Goal: Task Accomplishment & Management: Use online tool/utility

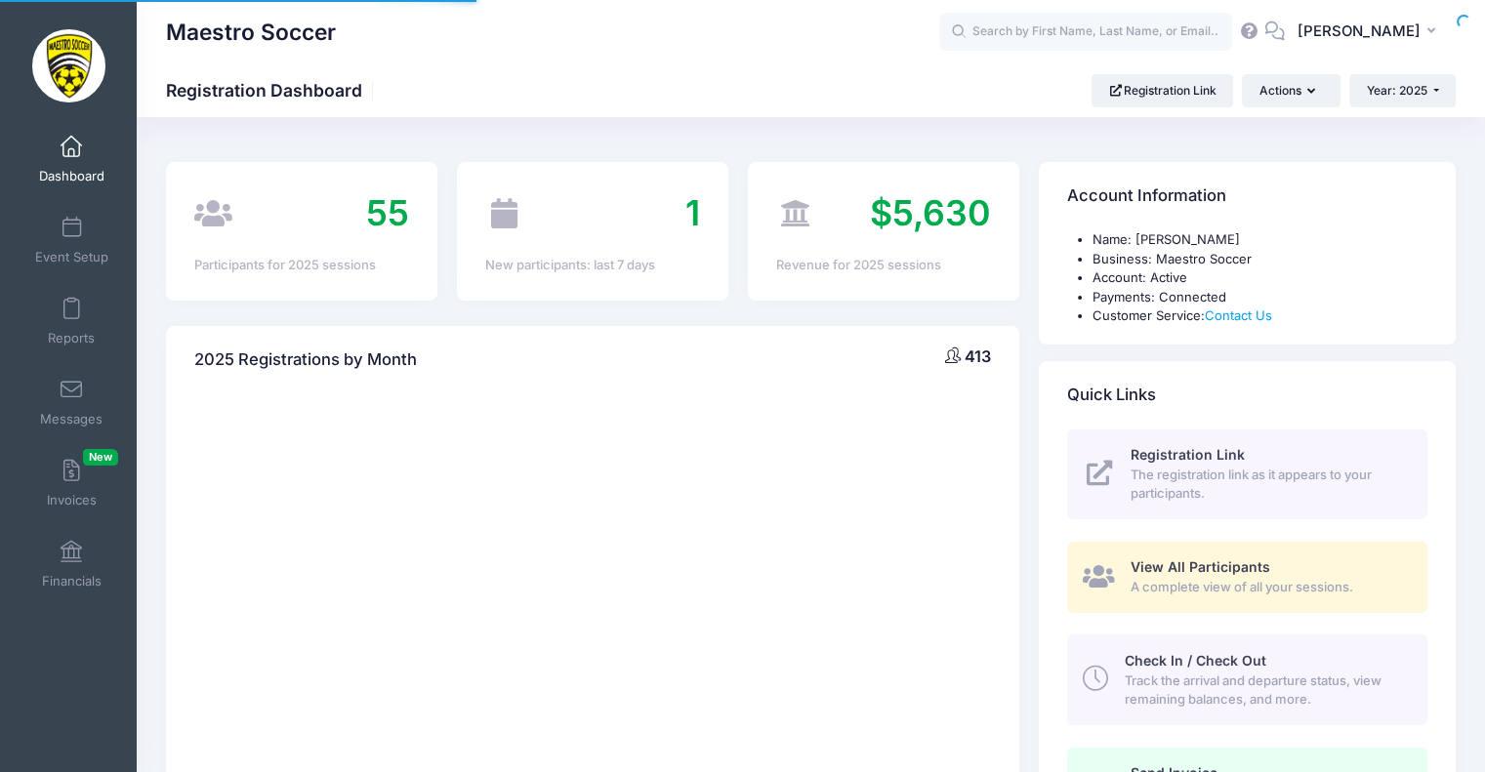
select select
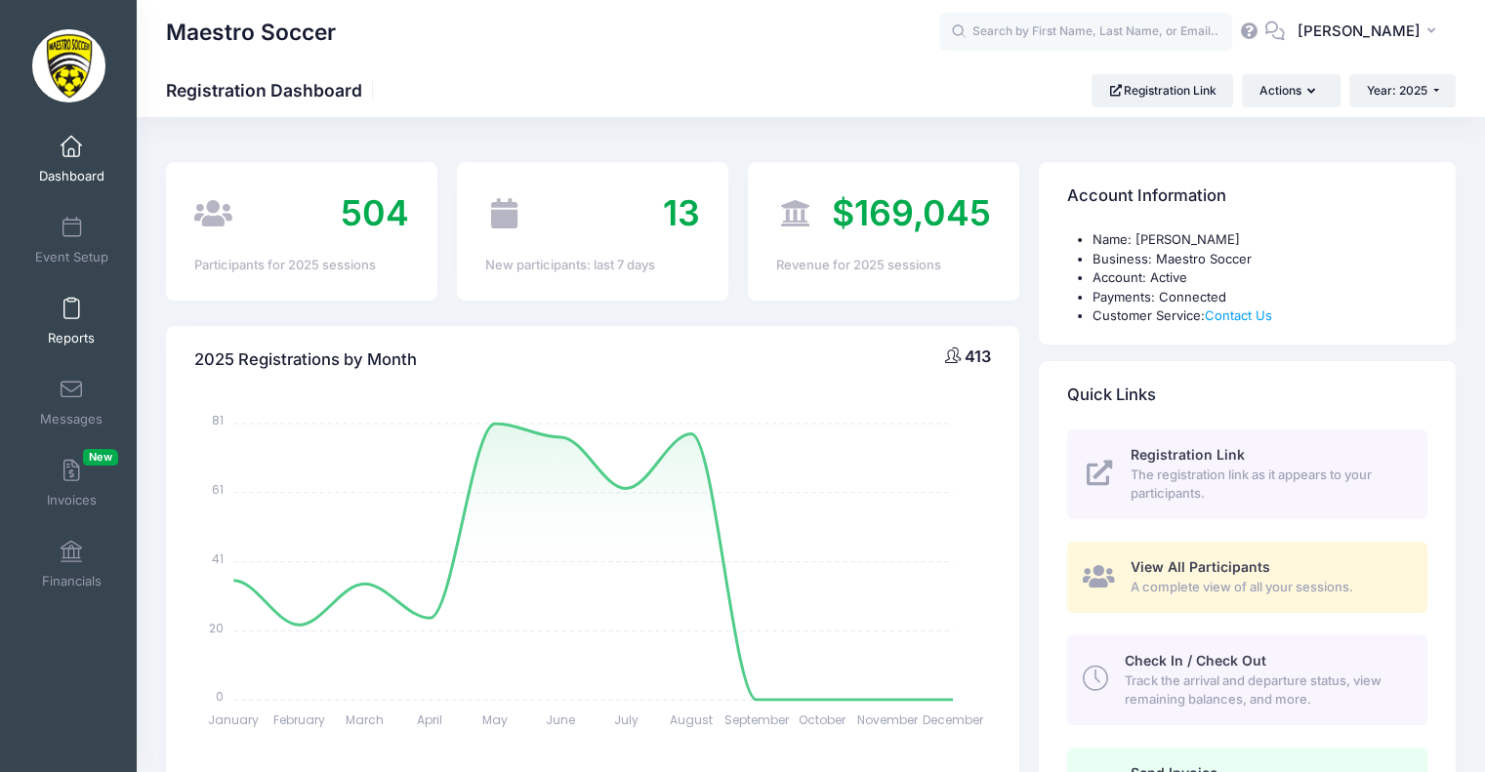
click at [71, 313] on span at bounding box center [71, 309] width 0 height 21
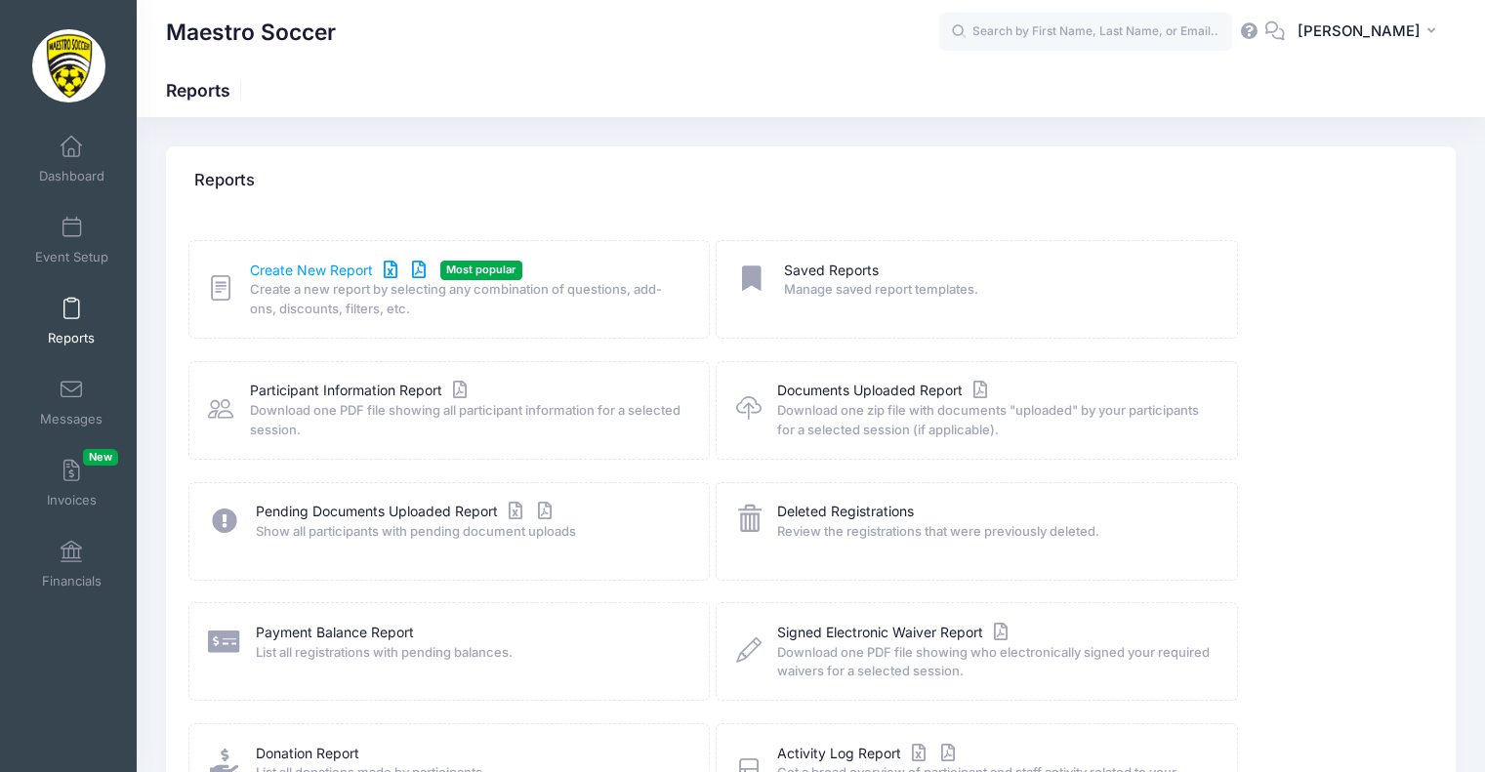
click at [324, 277] on link "Create New Report" at bounding box center [341, 271] width 182 height 21
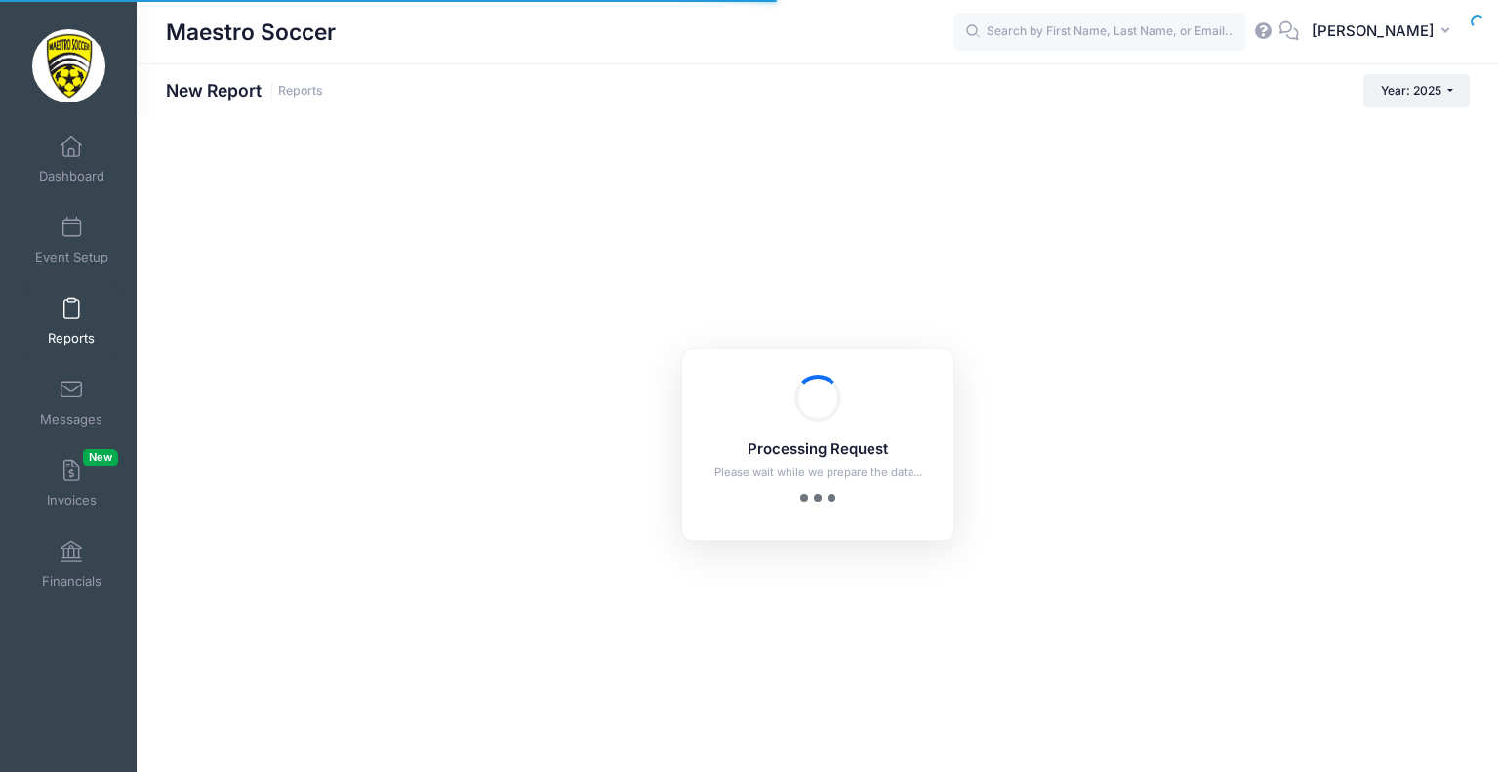
checkbox input "true"
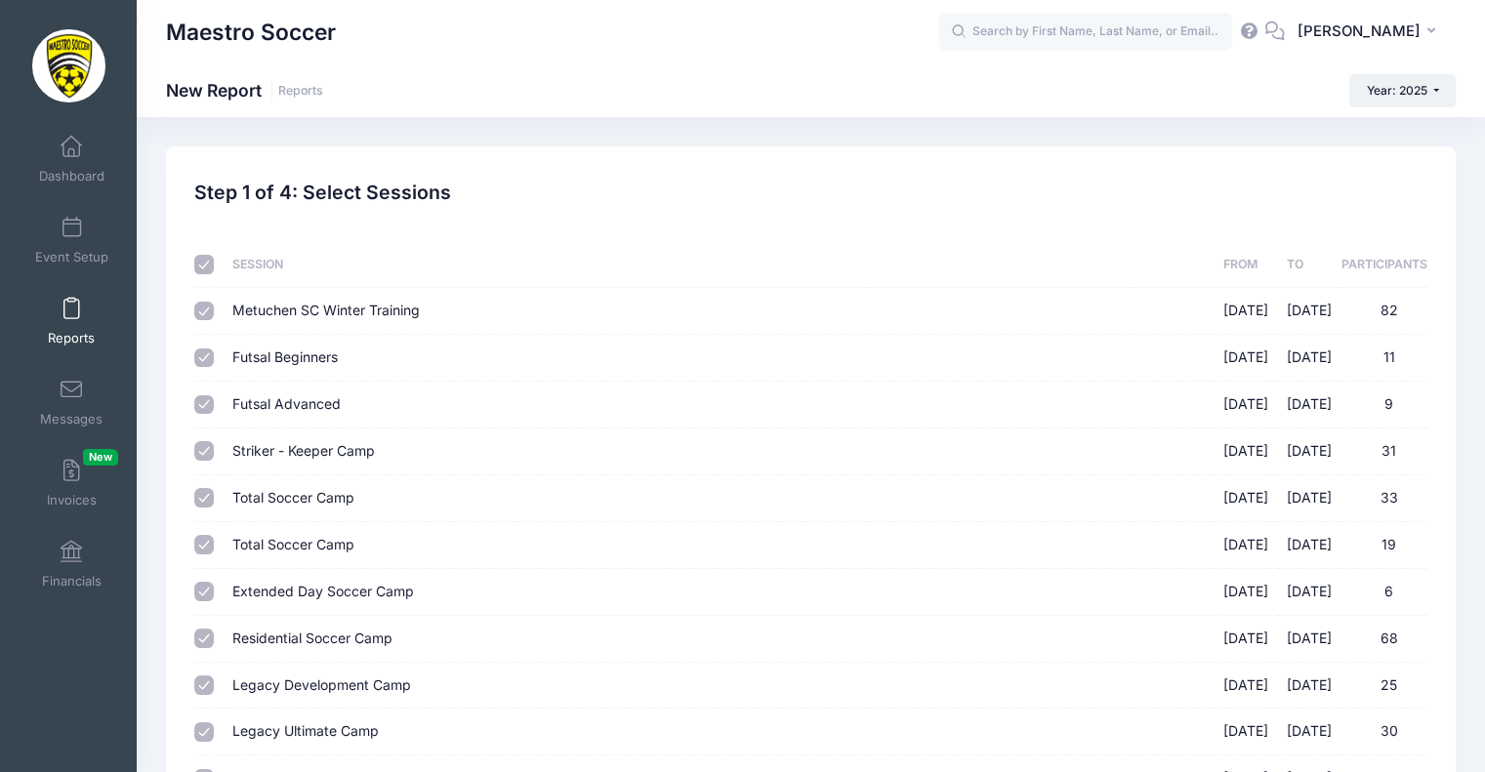
click at [199, 259] on input "checkbox" at bounding box center [204, 265] width 20 height 20
checkbox input "false"
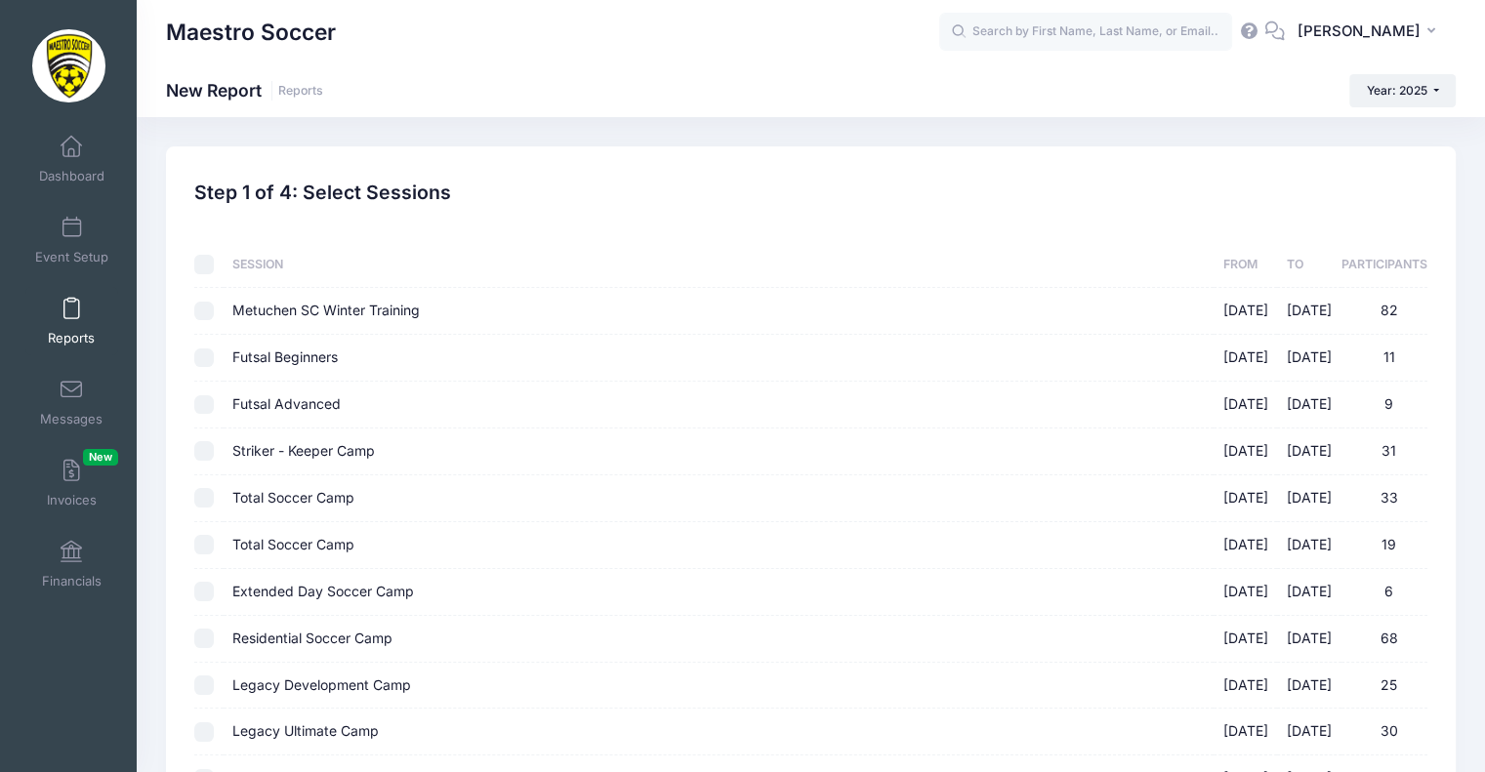
checkbox input "false"
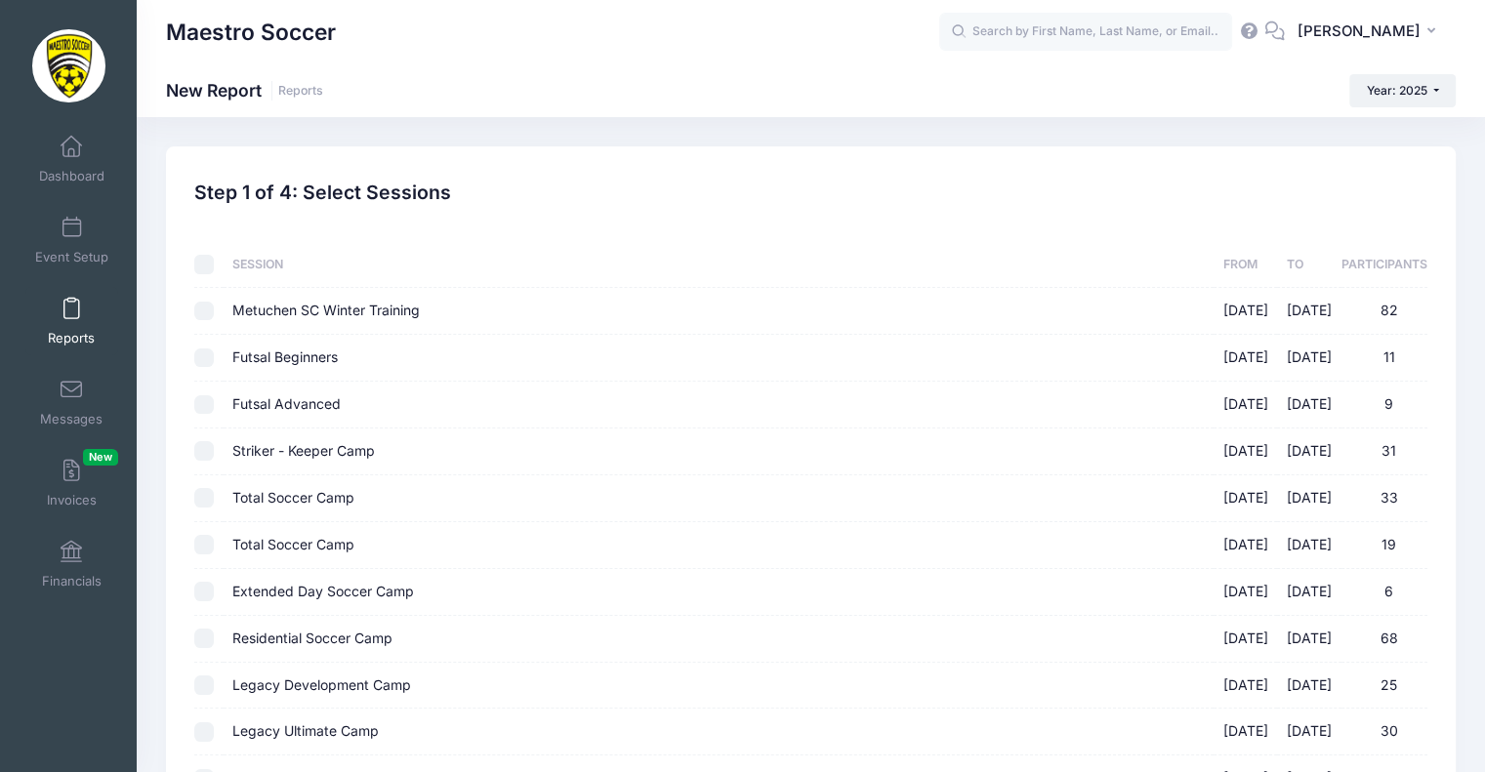
checkbox input "false"
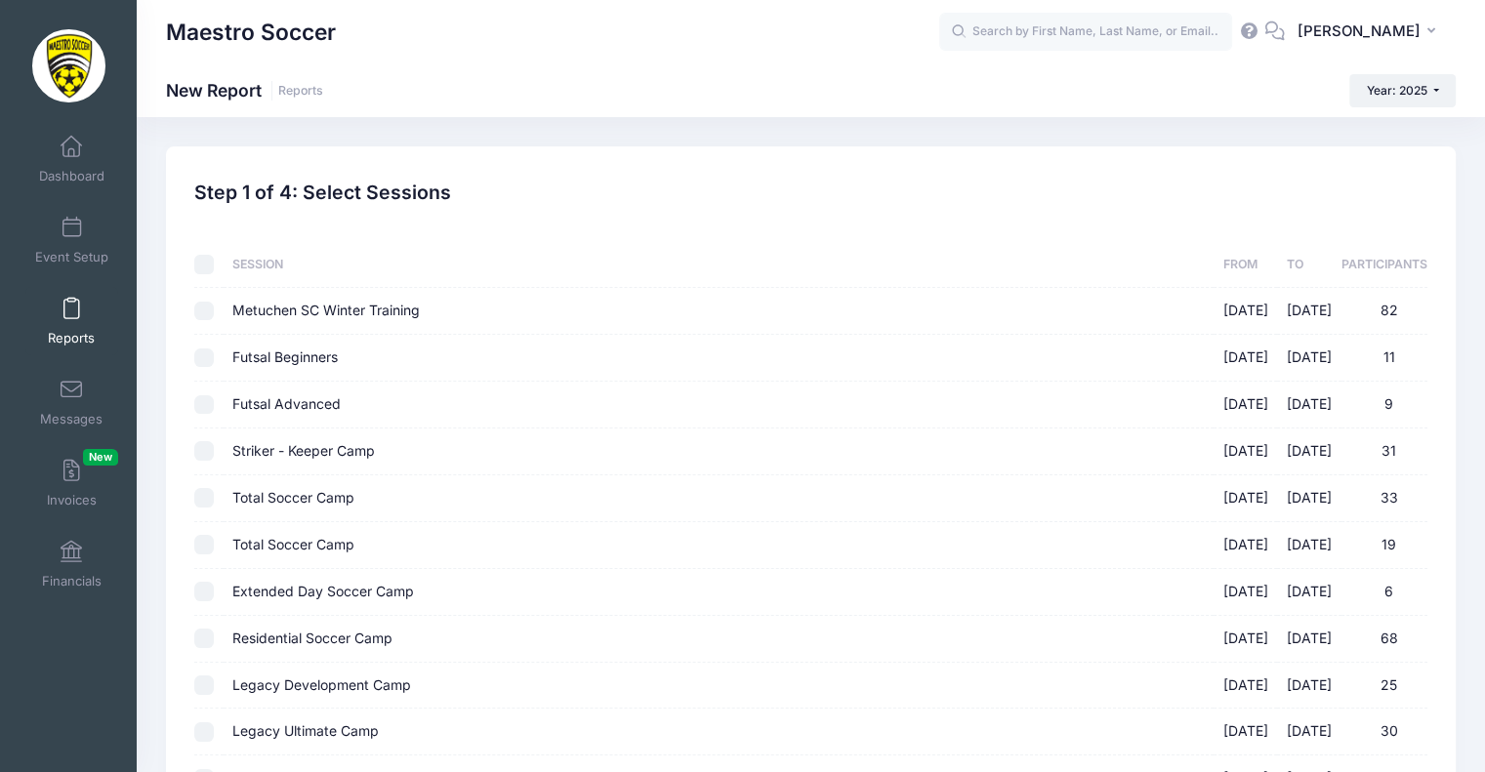
checkbox input "false"
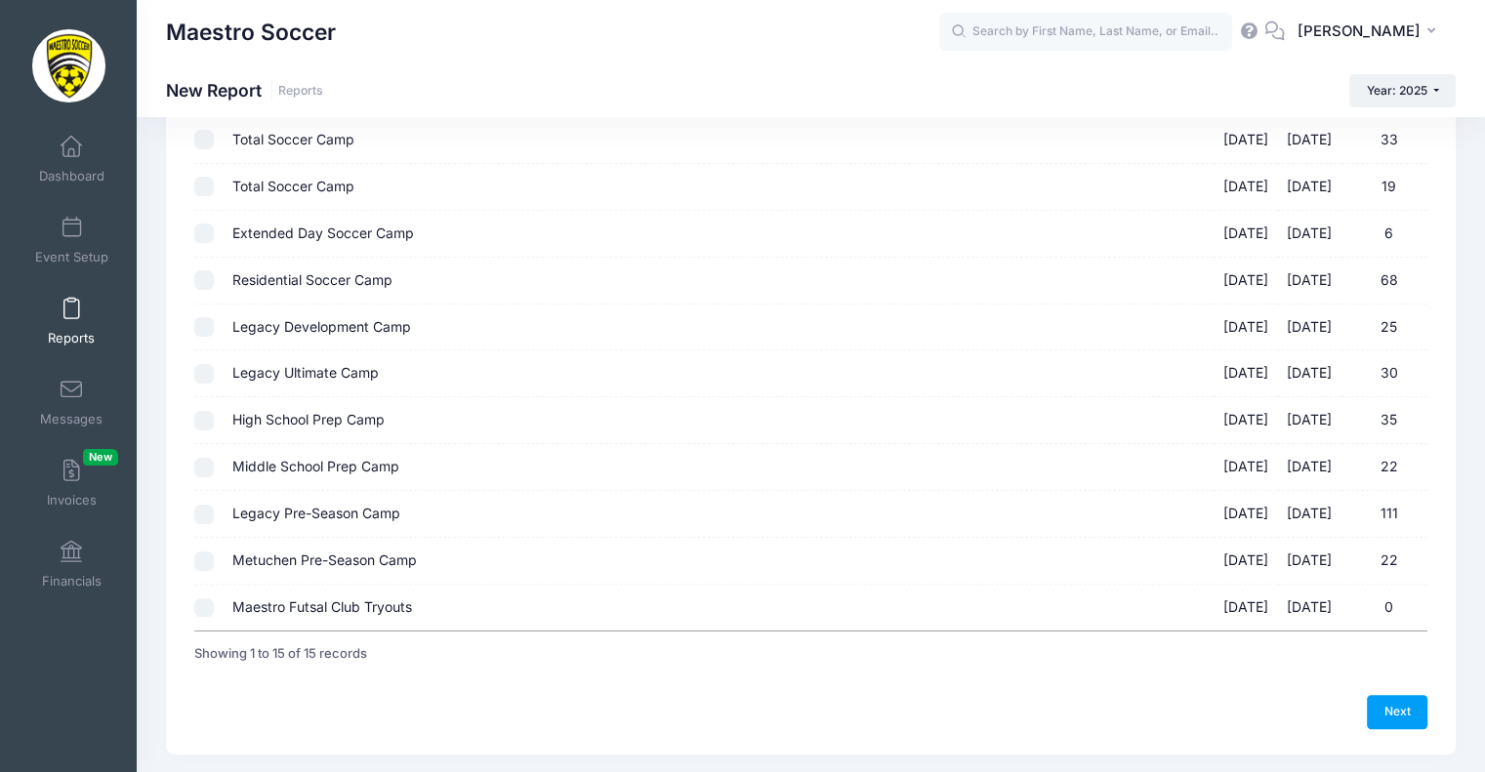
scroll to position [359, 0]
click at [203, 561] on input "Metuchen Pre-Season Camp [DATE] - [DATE] 22" at bounding box center [204, 561] width 20 height 20
checkbox input "true"
drag, startPoint x: 1425, startPoint y: 715, endPoint x: 1090, endPoint y: 551, distance: 372.9
click at [1425, 715] on link "Next" at bounding box center [1397, 710] width 61 height 33
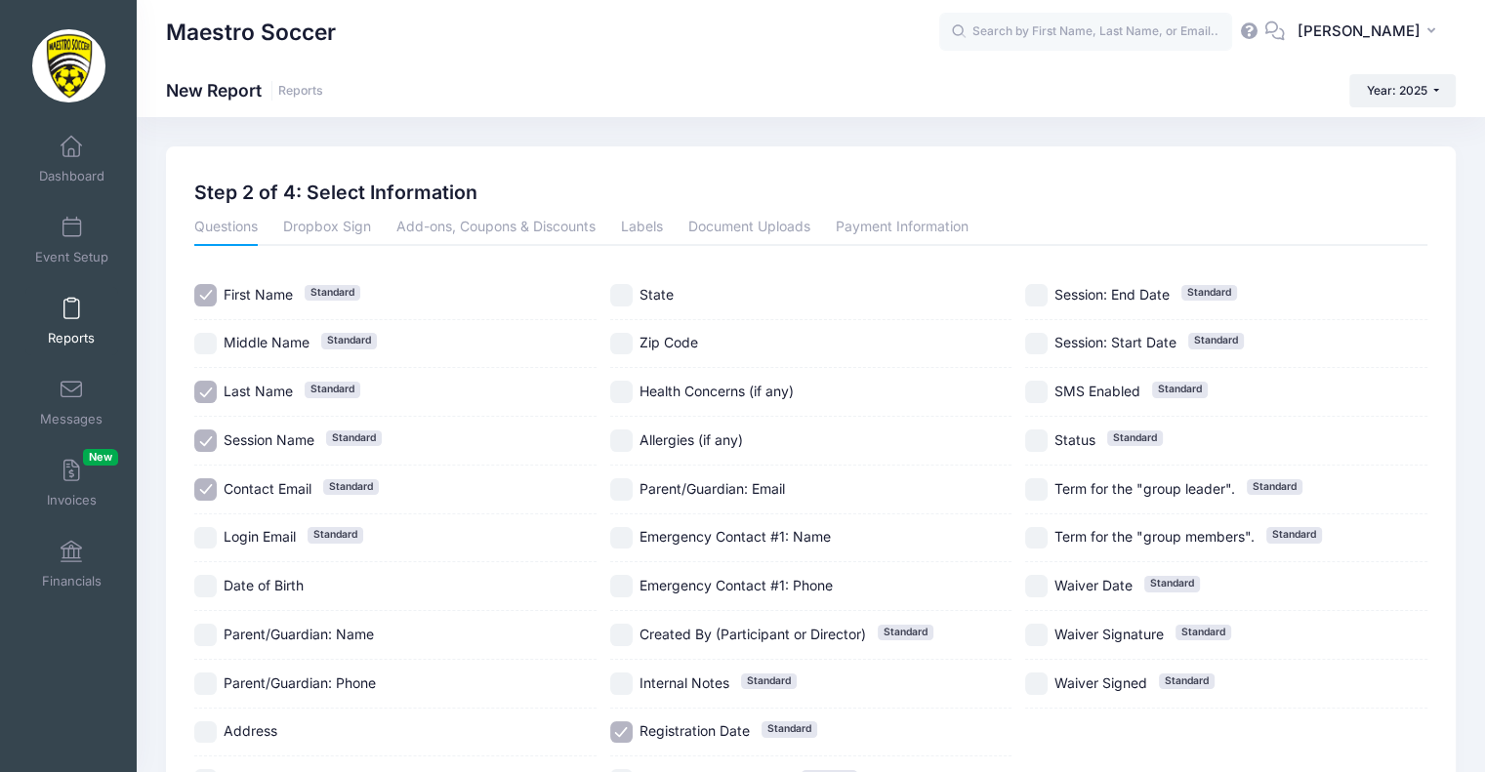
click at [205, 581] on input "Date of Birth" at bounding box center [205, 586] width 22 height 22
checkbox input "true"
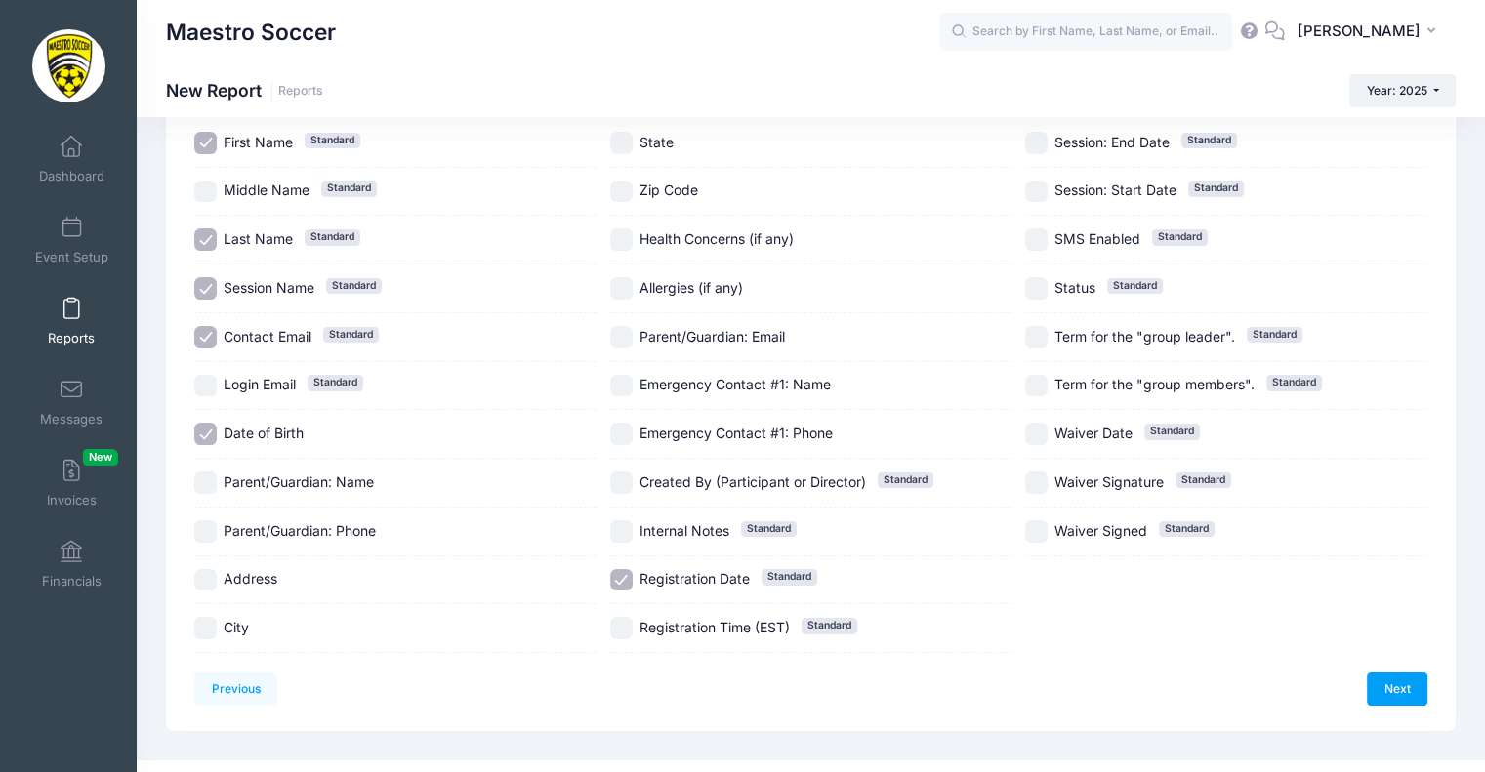
scroll to position [152, 0]
click at [211, 284] on input "Session Name Standard" at bounding box center [205, 288] width 22 height 22
checkbox input "false"
click at [617, 377] on input "Emergency Contact #1: Name" at bounding box center [621, 386] width 22 height 22
checkbox input "true"
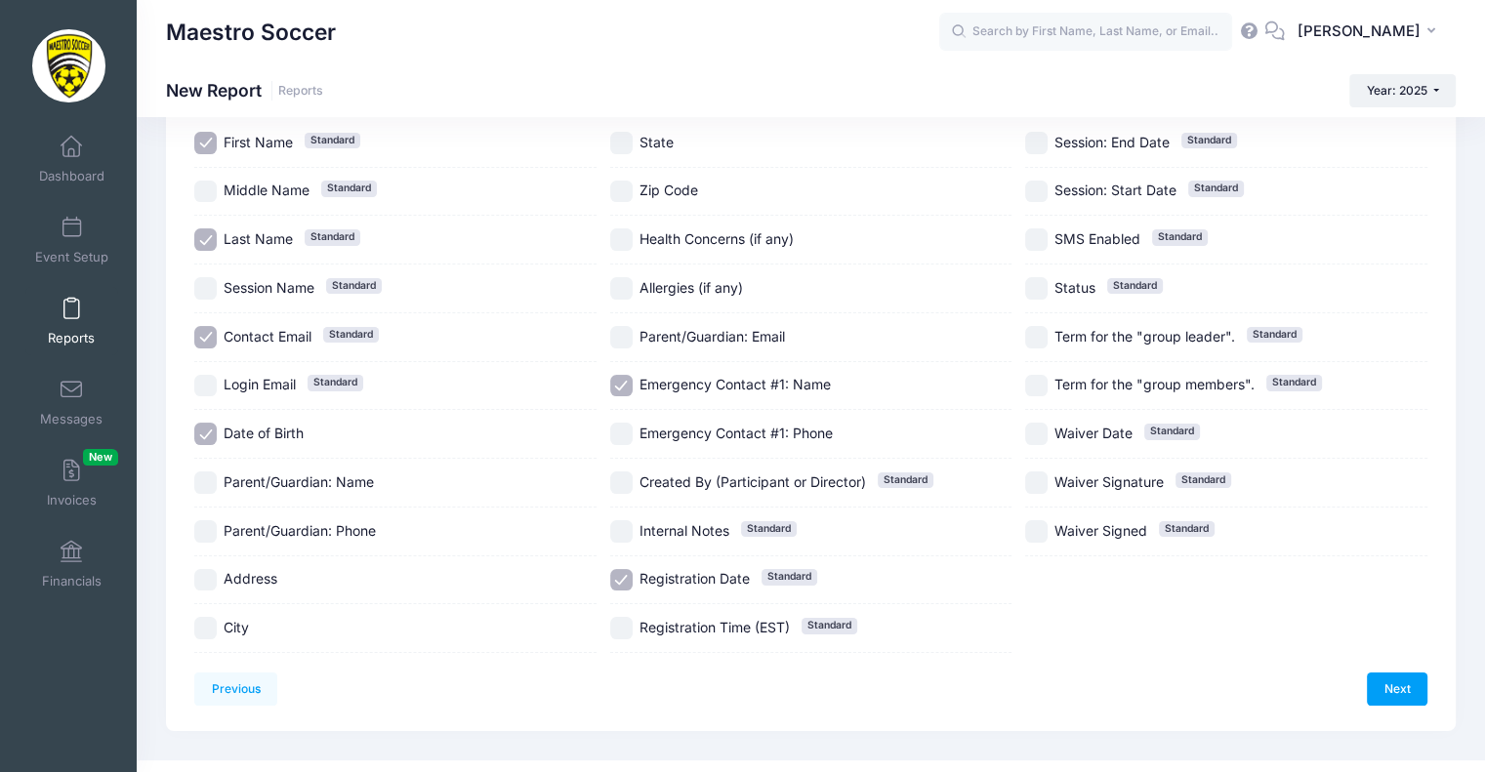
click at [616, 436] on input "Emergency Contact #1: Phone" at bounding box center [621, 434] width 22 height 22
checkbox input "true"
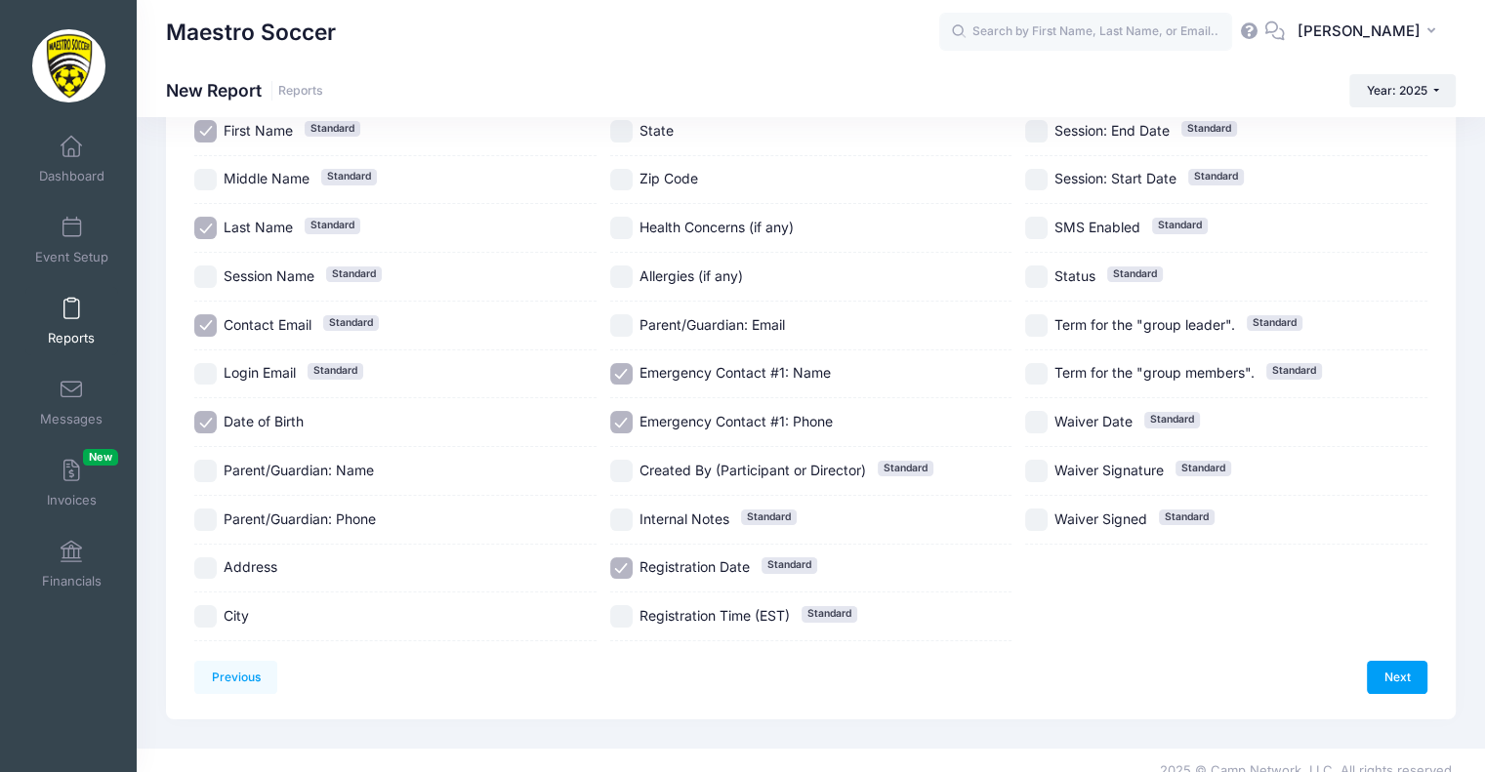
scroll to position [182, 0]
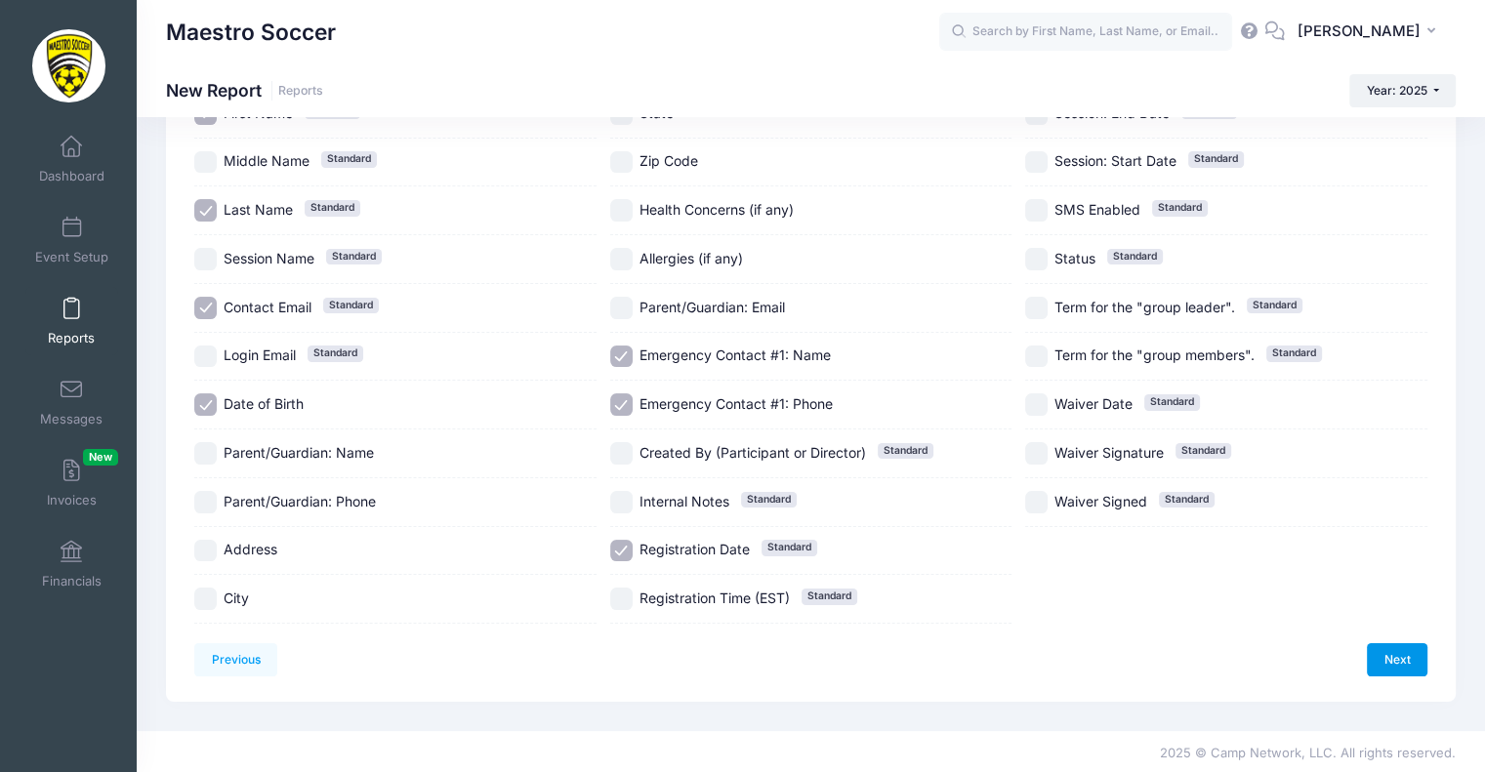
click at [1398, 645] on link "Next" at bounding box center [1397, 659] width 61 height 33
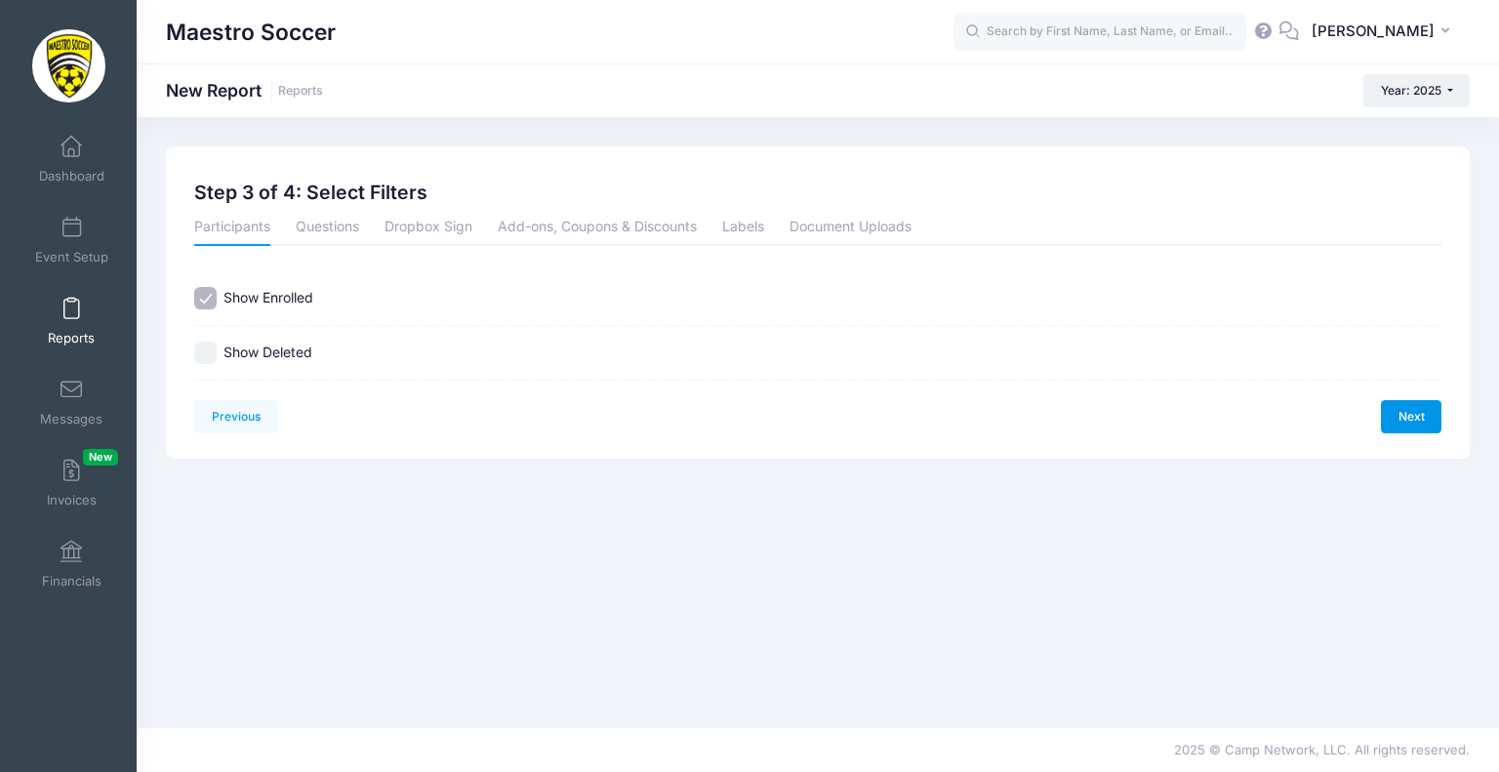
click at [1425, 411] on link "Next" at bounding box center [1411, 416] width 61 height 33
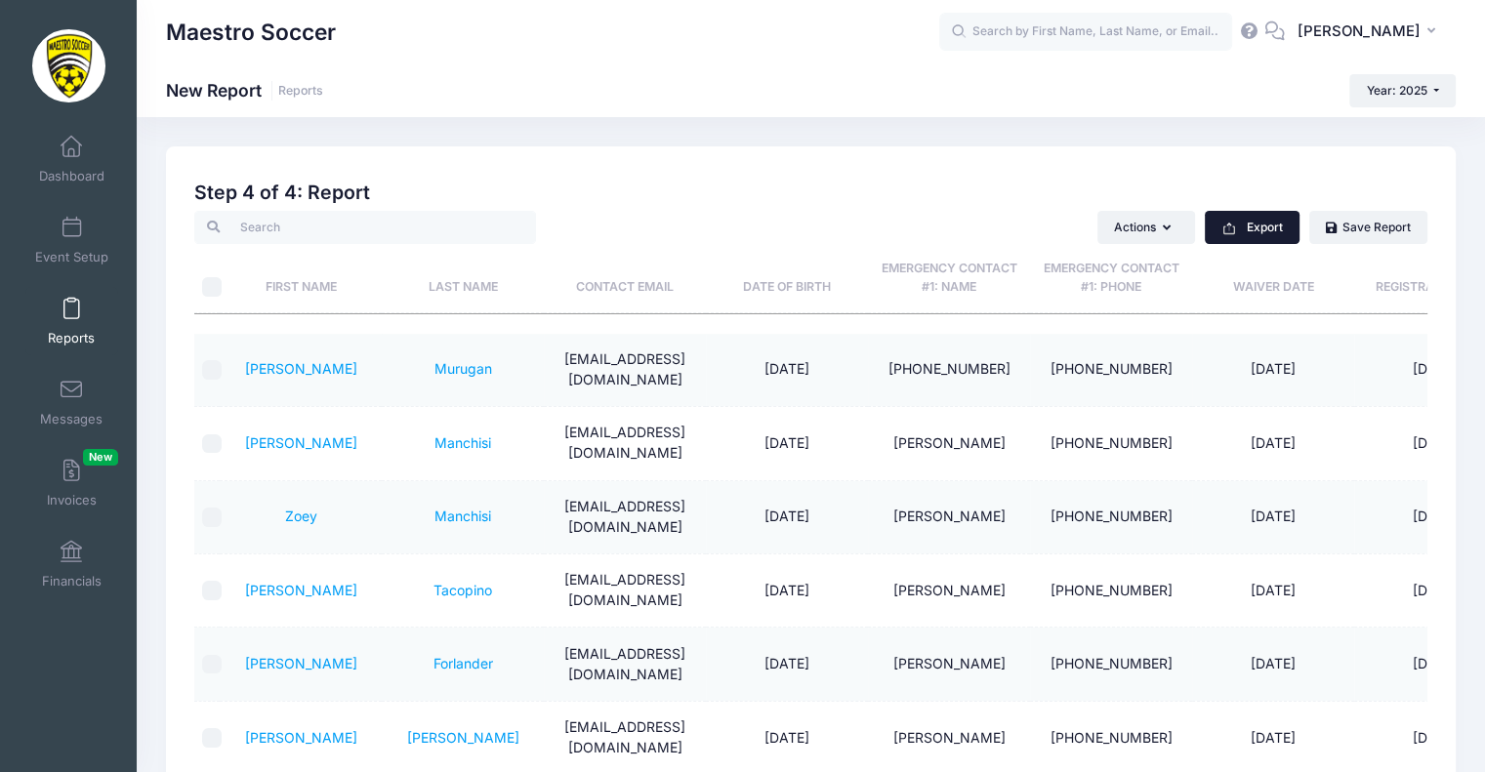
click at [1249, 233] on button "Export" at bounding box center [1252, 227] width 95 height 33
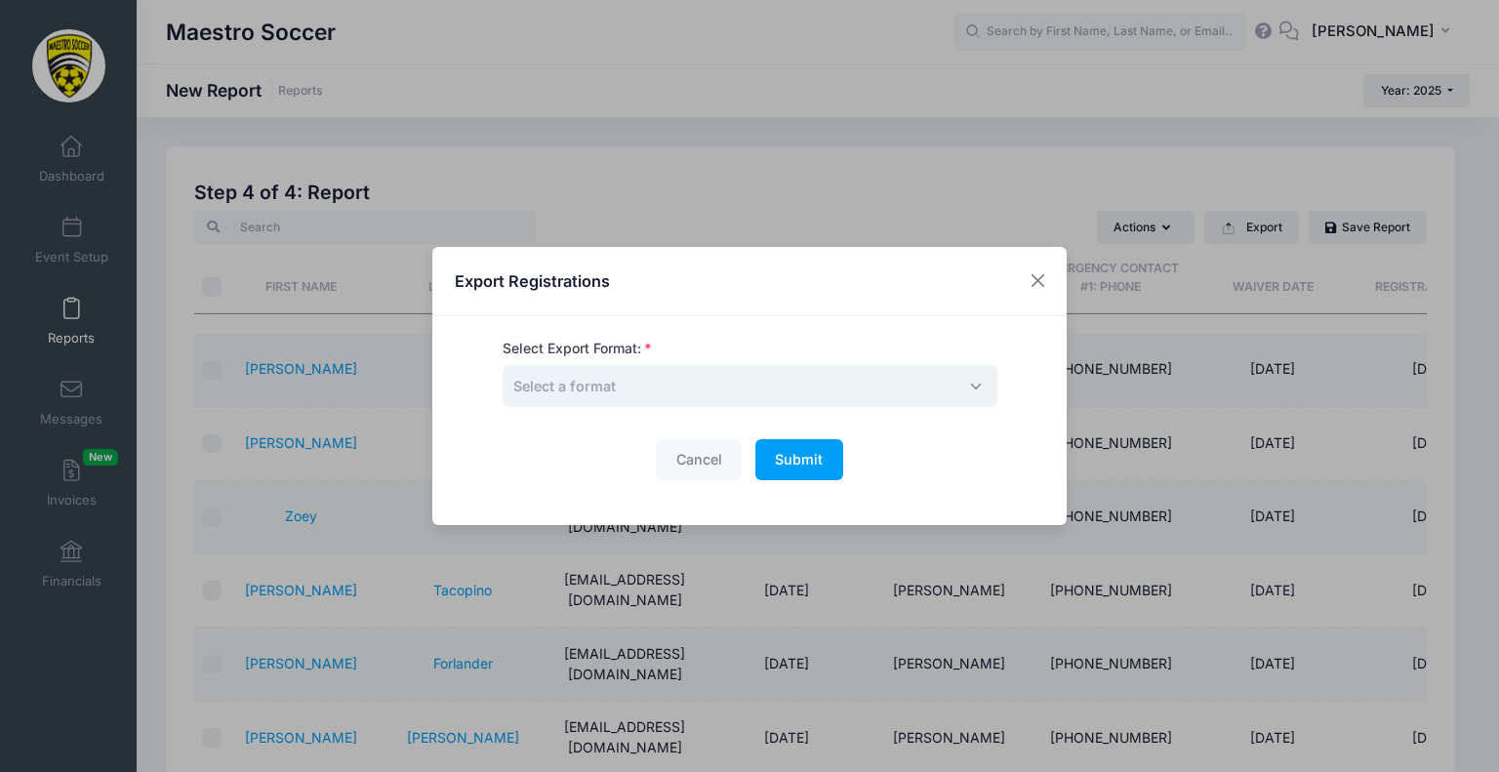
click at [686, 388] on span "Select a format" at bounding box center [750, 386] width 495 height 42
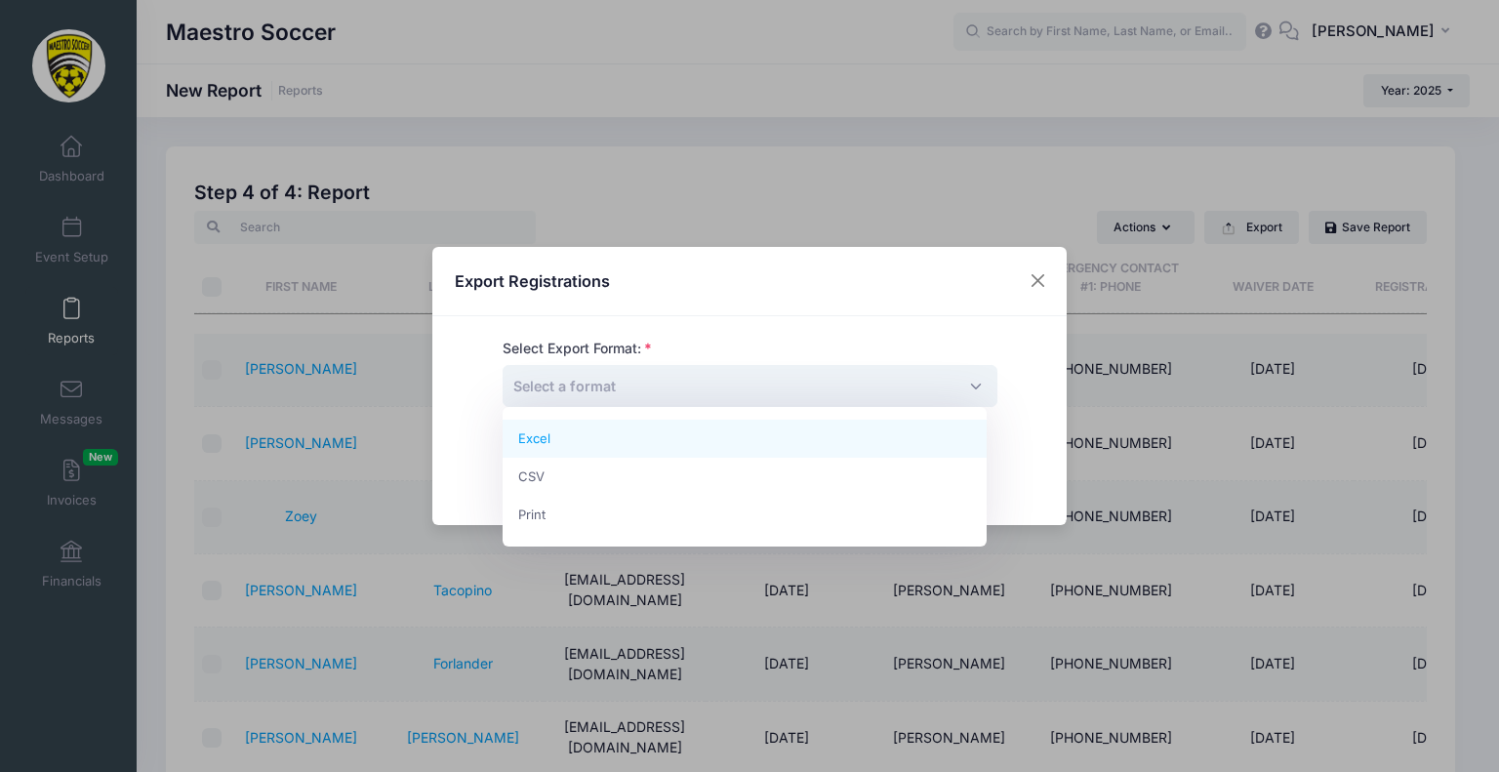
select select "excel"
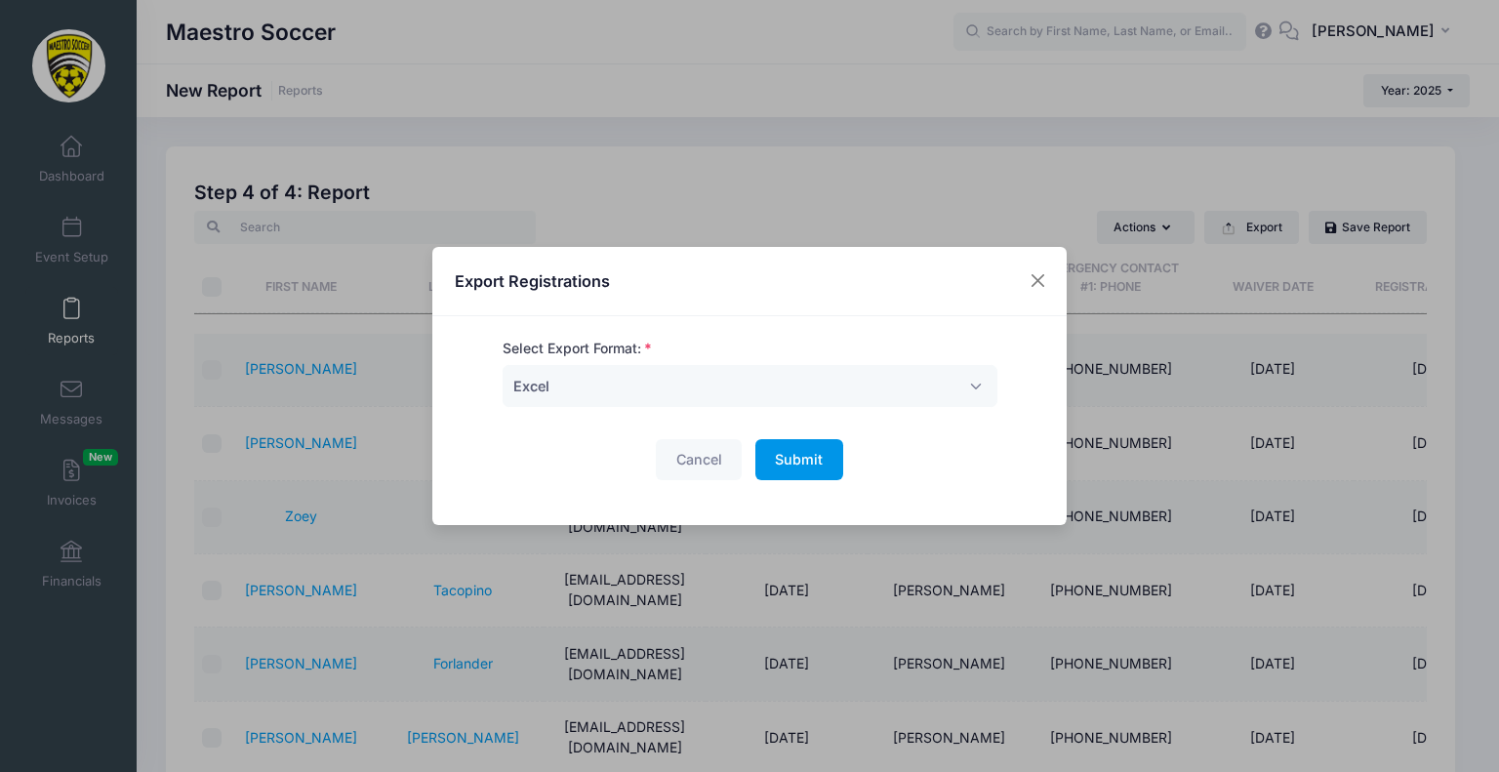
click at [780, 463] on span "Submit" at bounding box center [799, 459] width 48 height 17
